Goal: Information Seeking & Learning: Learn about a topic

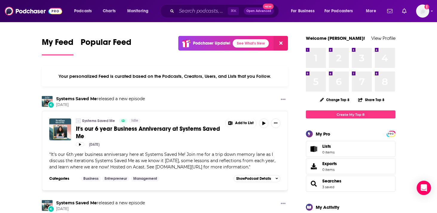
click at [284, 45] on button at bounding box center [281, 43] width 14 height 15
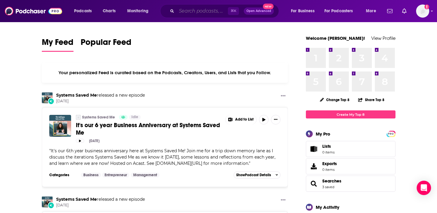
click at [200, 9] on input "Search podcasts, credits, & more..." at bounding box center [202, 11] width 51 height 10
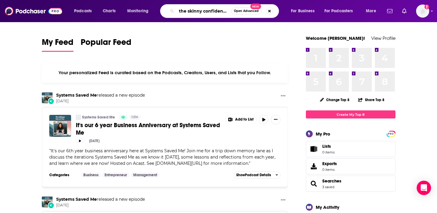
scroll to position [0, 1]
type input "the skinny confidential"
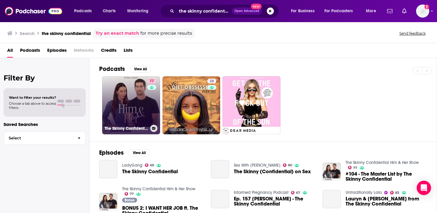
click at [140, 106] on link "77 The Skinny Confidential Him & Her Show" at bounding box center [131, 105] width 58 height 58
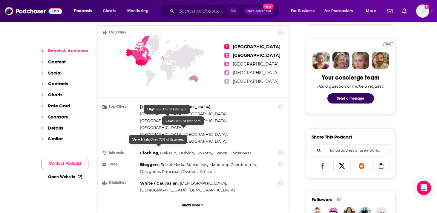
scroll to position [307, 0]
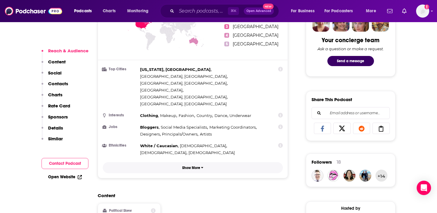
click at [191, 166] on p "Show More" at bounding box center [191, 168] width 18 height 4
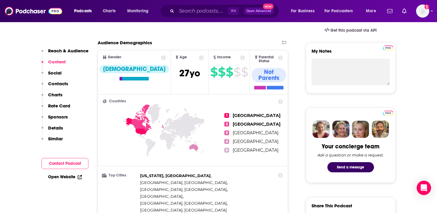
scroll to position [186, 0]
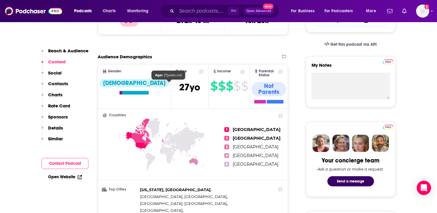
click at [179, 85] on span "[DEMOGRAPHIC_DATA]" at bounding box center [189, 87] width 21 height 12
click at [199, 73] on icon at bounding box center [201, 71] width 5 height 5
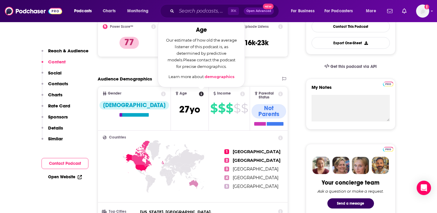
scroll to position [164, 0]
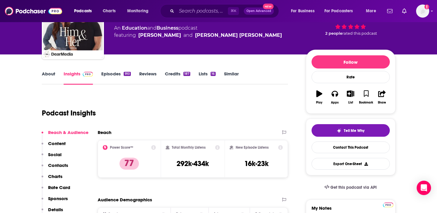
scroll to position [53, 0]
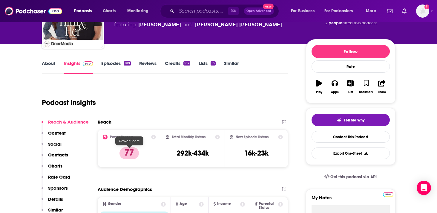
click at [135, 154] on p "77" at bounding box center [128, 153] width 19 height 12
click at [180, 111] on div "Podcast Insights" at bounding box center [163, 99] width 242 height 30
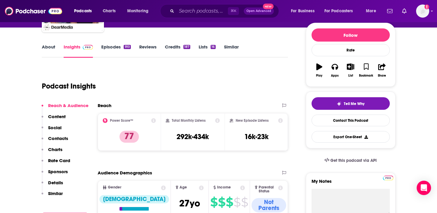
scroll to position [74, 0]
